Goal: Task Accomplishment & Management: Manage account settings

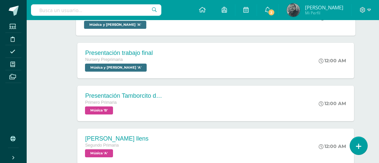
scroll to position [133, 0]
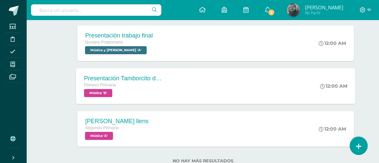
click at [134, 77] on div "Presentación Tamborcito de mi aldea" at bounding box center [124, 77] width 81 height 7
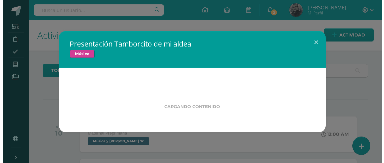
scroll to position [0, 0]
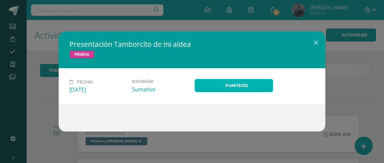
click at [246, 86] on link "Punteos" at bounding box center [234, 85] width 78 height 13
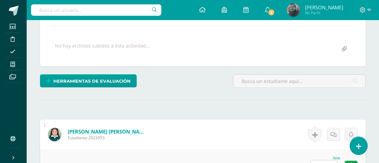
scroll to position [146, 0]
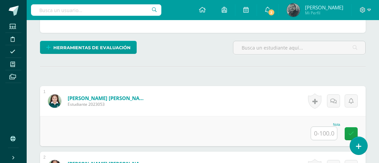
click at [321, 134] on input "text" at bounding box center [324, 132] width 26 height 13
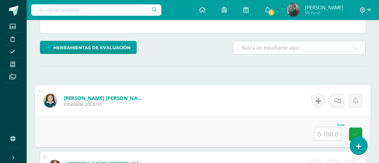
scroll to position [146, 0]
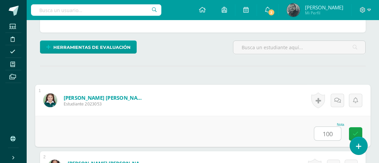
type input "100"
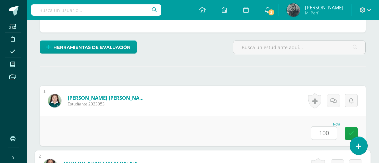
scroll to position [263, 0]
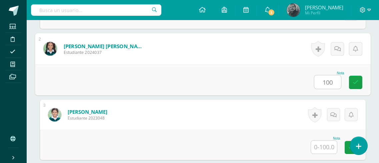
type input "100"
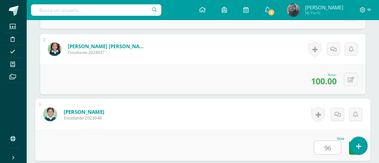
type input "96"
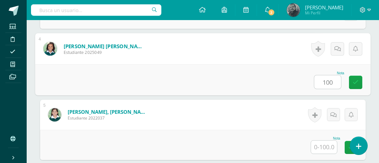
type input "100"
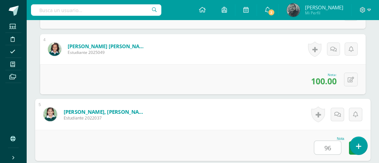
type input "96"
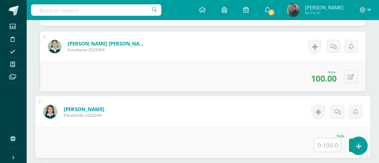
scroll to position [525, 0]
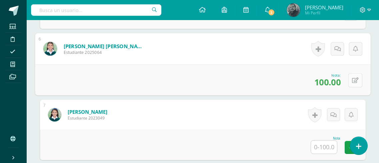
click at [349, 82] on button at bounding box center [356, 80] width 14 height 14
type input "96"
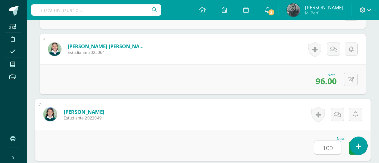
type input "100"
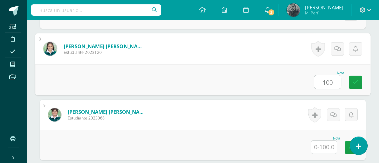
type input "100"
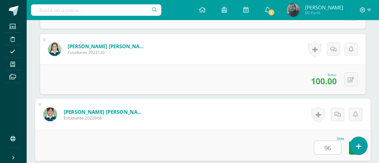
type input "96"
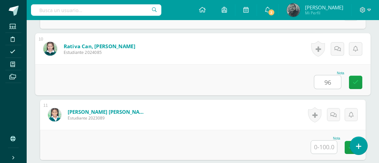
type input "96"
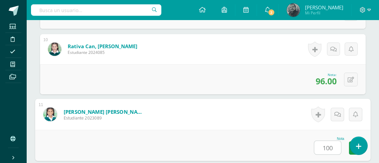
type input "100"
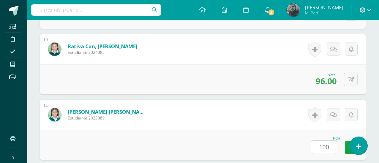
scroll to position [917, 0]
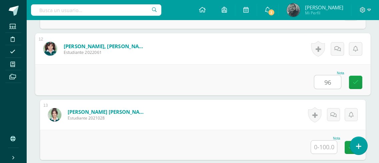
type input "96"
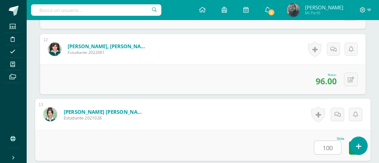
type input "100"
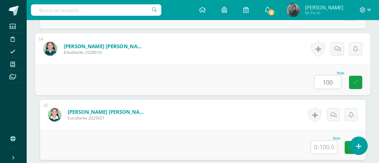
type input "100"
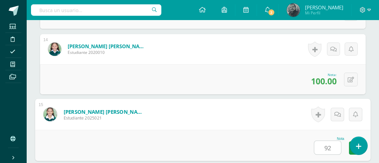
type input "92"
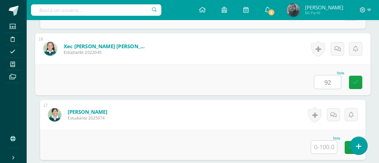
type input "92"
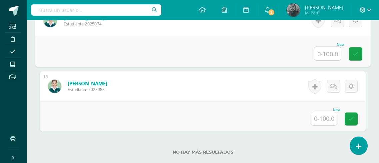
scroll to position [1279, 0]
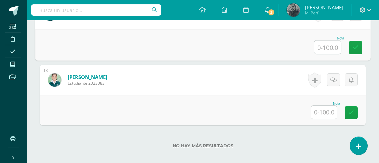
click at [324, 114] on input "text" at bounding box center [324, 111] width 26 height 13
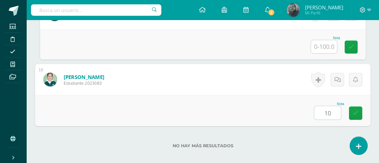
type input "100"
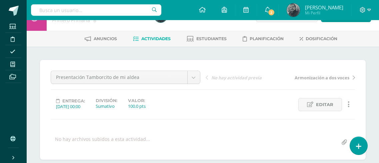
scroll to position [0, 0]
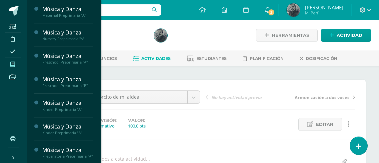
click at [11, 60] on span at bounding box center [12, 63] width 15 height 9
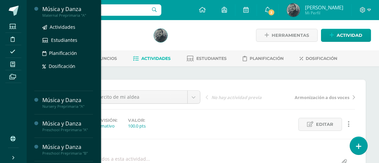
click at [46, 10] on div "Música y Danza" at bounding box center [67, 9] width 51 height 8
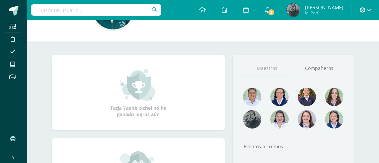
scroll to position [67, 0]
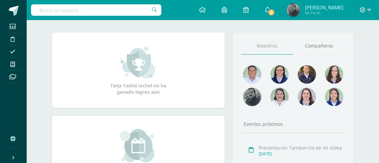
click at [138, 70] on img at bounding box center [138, 61] width 36 height 33
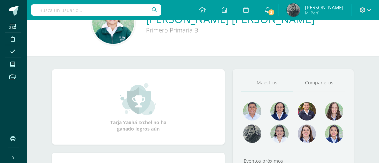
scroll to position [0, 0]
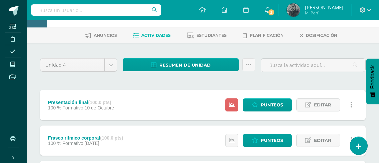
scroll to position [33, 0]
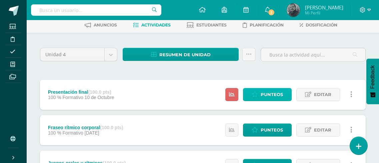
click at [264, 94] on span "Punteos" at bounding box center [272, 94] width 22 height 12
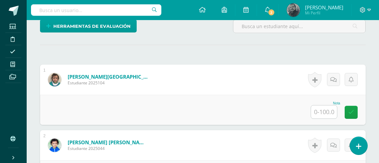
scroll to position [172, 0]
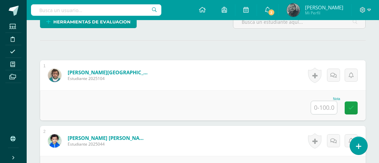
click at [323, 106] on input "text" at bounding box center [324, 107] width 26 height 13
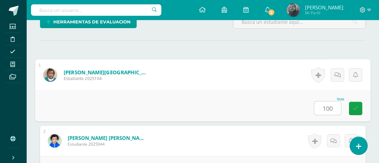
type input "100"
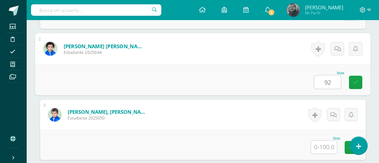
type input "92"
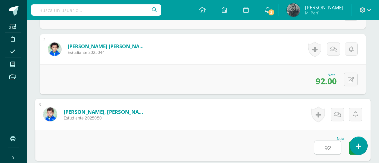
type input "92"
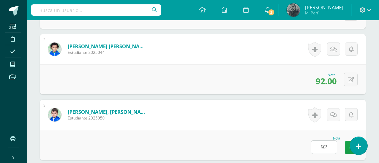
scroll to position [394, 0]
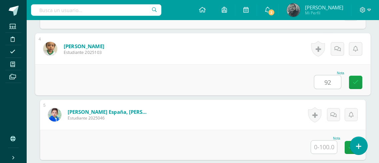
type input "92"
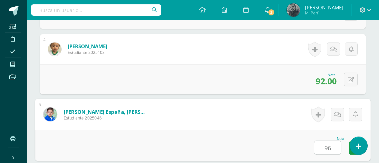
type input "96"
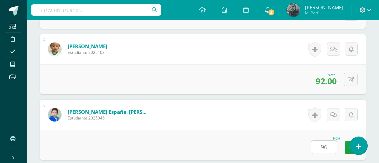
scroll to position [525, 0]
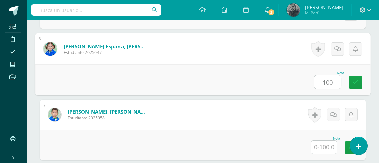
type input "100"
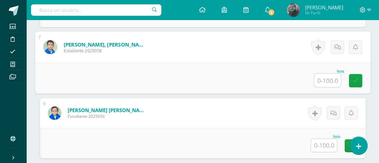
scroll to position [592, 0]
click at [326, 149] on input "text" at bounding box center [324, 145] width 26 height 13
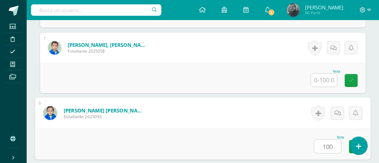
type input "100"
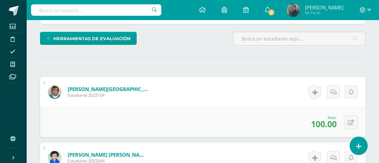
scroll to position [154, 0]
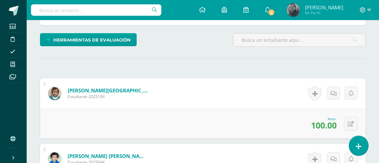
click at [359, 144] on icon at bounding box center [359, 146] width 6 height 8
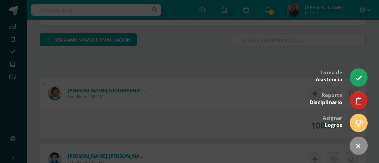
click at [195, 105] on div at bounding box center [189, 81] width 379 height 163
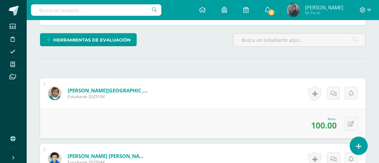
click at [11, 157] on icon at bounding box center [13, 156] width 5 height 5
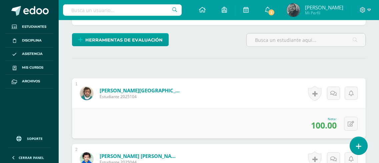
click at [30, 108] on ul "Estudiantes Disciplina Asistencia Mis cursos Archivos" at bounding box center [29, 74] width 59 height 109
click at [154, 118] on div "0 Logros Logros obtenidos Aún no hay logros agregados Nota: 100.00" at bounding box center [219, 123] width 294 height 30
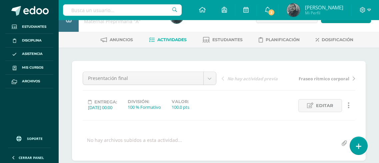
scroll to position [0, 0]
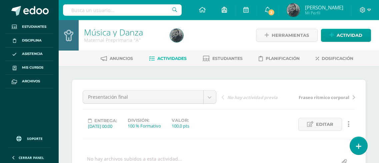
click at [227, 10] on icon at bounding box center [224, 10] width 5 height 6
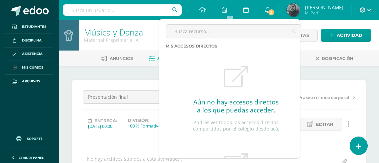
click at [249, 11] on icon at bounding box center [246, 10] width 5 height 6
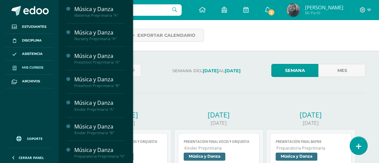
click at [29, 63] on link "Mis cursos" at bounding box center [29, 68] width 48 height 14
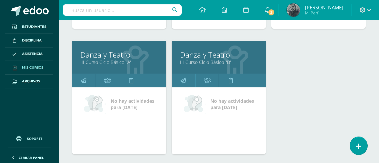
scroll to position [882, 0]
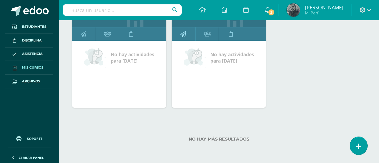
click at [185, 36] on icon at bounding box center [184, 33] width 6 height 13
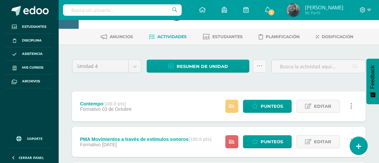
scroll to position [33, 0]
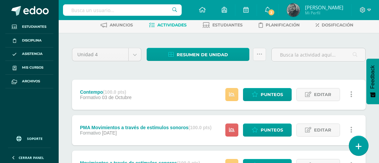
click at [359, 144] on icon at bounding box center [359, 146] width 6 height 8
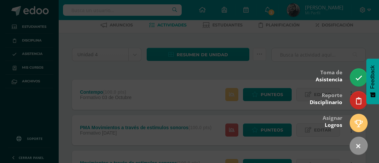
click at [197, 67] on div at bounding box center [189, 81] width 379 height 163
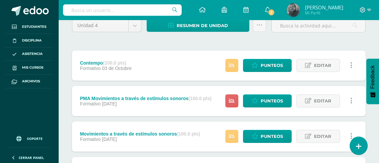
scroll to position [0, 0]
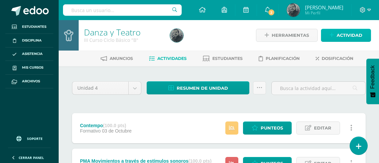
click at [341, 36] on span "Actividad" at bounding box center [350, 35] width 26 height 12
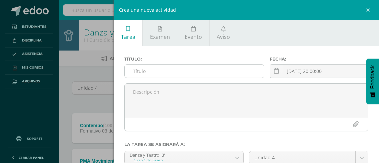
click at [152, 69] on input "text" at bounding box center [194, 70] width 139 height 13
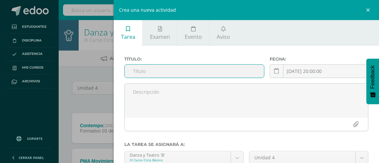
paste input "COREOGRAFÍA FINAL CONTEMPO"
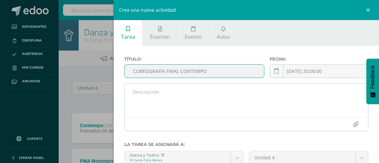
type input "COREOGRAFÍA FINAL CONTEMPO"
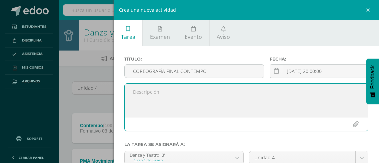
click at [162, 112] on textarea at bounding box center [247, 99] width 244 height 33
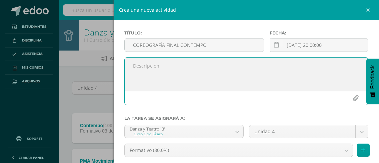
scroll to position [67, 0]
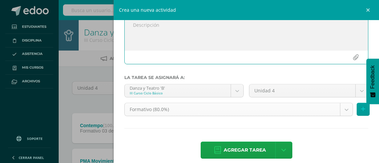
click at [342, 107] on body "Estudiantes Disciplina Asistencia Mis cursos Archivos Soporte Ayuda Reportar un…" at bounding box center [189, 164] width 379 height 329
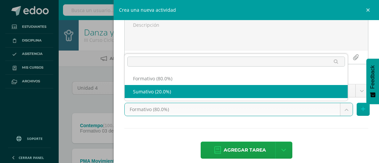
select select "228756"
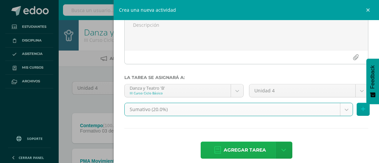
click at [238, 147] on span "Agregar tarea" at bounding box center [245, 149] width 42 height 16
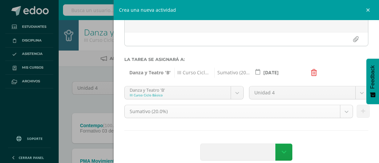
scroll to position [94, 0]
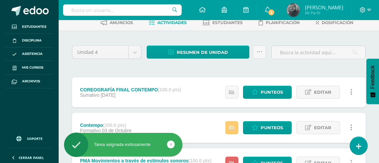
scroll to position [67, 0]
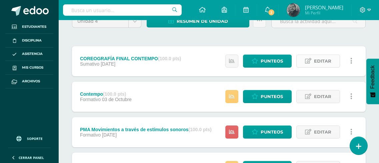
click at [323, 61] on span "Editar" at bounding box center [322, 61] width 17 height 12
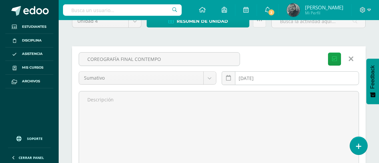
click at [264, 81] on div "[DATE] October, 2025 Mo Tu We Th Fr Sa Su 29 30 1 2 3 4 5 6 7 8 9 10 11 12 13 1…" at bounding box center [291, 80] width 138 height 19
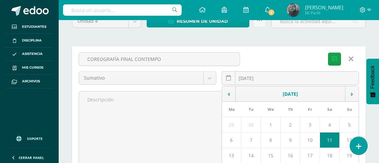
click at [311, 140] on td "10" at bounding box center [311, 139] width 20 height 15
type input "[DATE]"
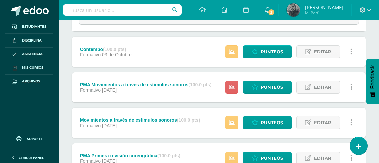
scroll to position [30, 0]
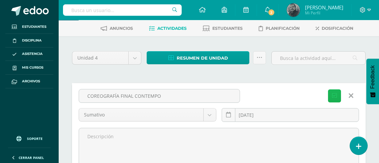
click at [332, 95] on icon "submit" at bounding box center [334, 96] width 5 height 6
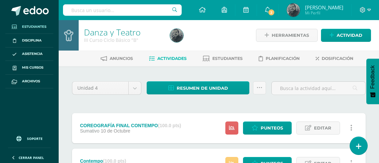
click at [29, 26] on span "Estudiantes" at bounding box center [34, 26] width 24 height 5
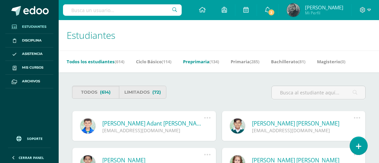
click at [201, 62] on link "Preprimaria (134)" at bounding box center [201, 61] width 36 height 11
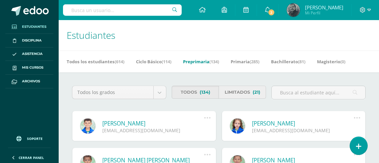
click at [247, 90] on link "Limitados (21)" at bounding box center [242, 91] width 47 height 13
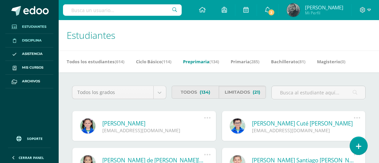
click at [20, 39] on span at bounding box center [14, 40] width 12 height 7
click at [27, 54] on span "Asistencia" at bounding box center [32, 53] width 21 height 5
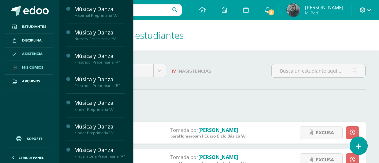
click at [14, 66] on icon at bounding box center [15, 67] width 4 height 4
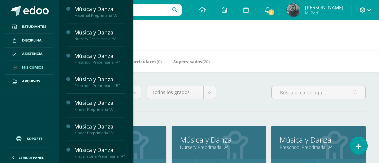
click at [259, 41] on h1 "Mis cursos" at bounding box center [219, 35] width 305 height 30
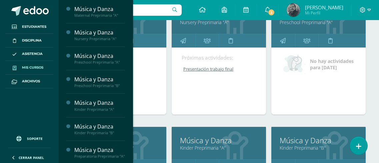
scroll to position [167, 0]
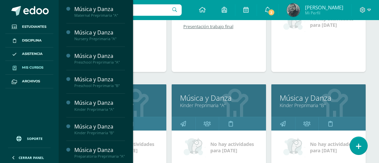
click at [226, 63] on div "Próximas actividades: Presentación trabajo final Presentación trabajo final Mús…" at bounding box center [219, 38] width 94 height 67
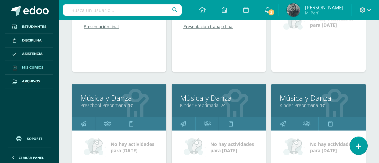
click at [33, 64] on link "Mis cursos" at bounding box center [29, 68] width 48 height 14
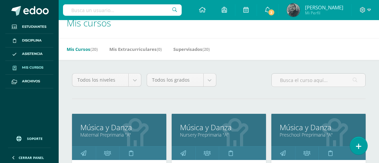
scroll to position [105, 0]
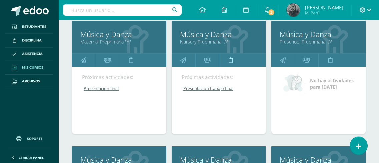
click at [230, 60] on icon at bounding box center [231, 59] width 4 height 13
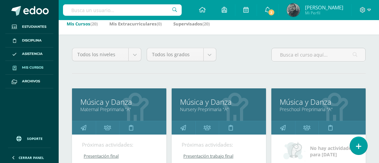
scroll to position [105, 0]
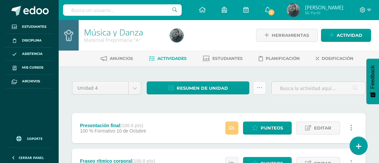
click at [261, 88] on icon at bounding box center [260, 88] width 6 height 6
click at [260, 86] on icon at bounding box center [260, 88] width 6 height 6
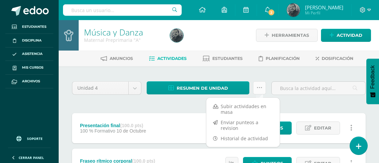
click at [260, 86] on icon at bounding box center [260, 88] width 6 height 6
